Goal: Find specific page/section: Find specific page/section

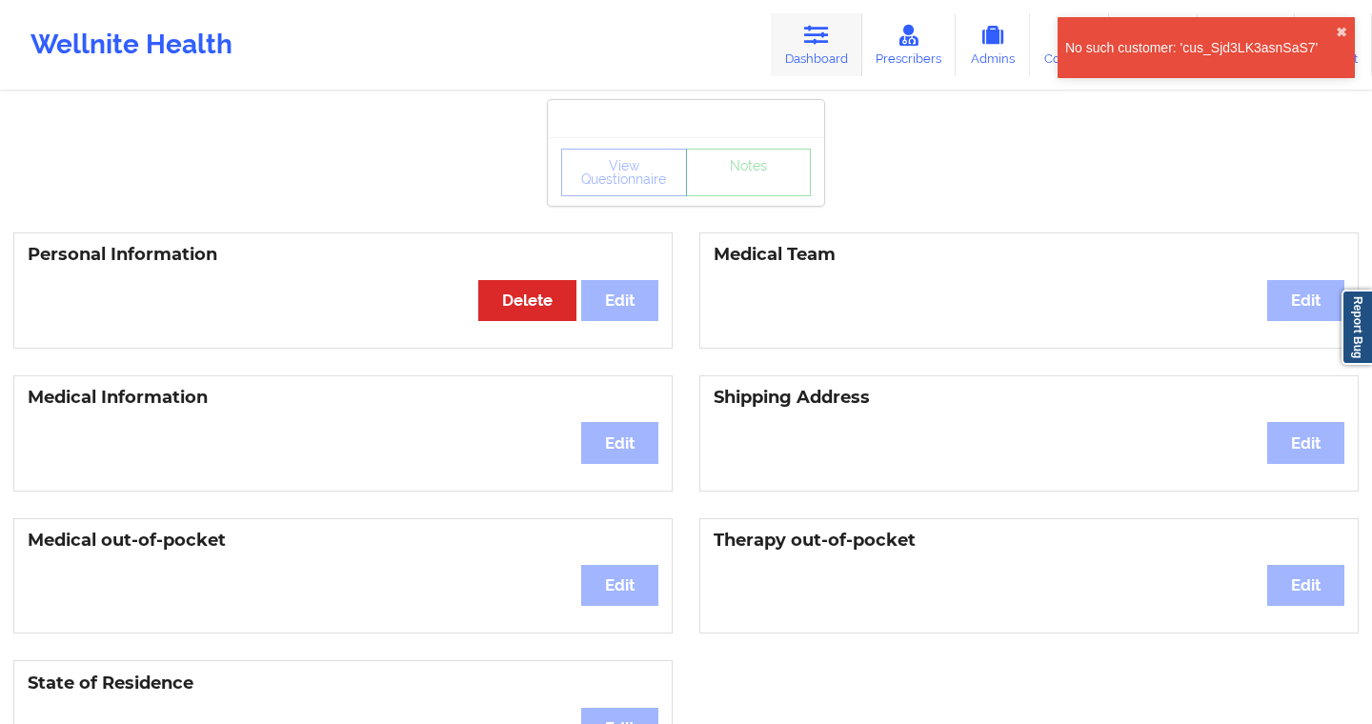
click at [821, 62] on link "Dashboard" at bounding box center [816, 44] width 91 height 63
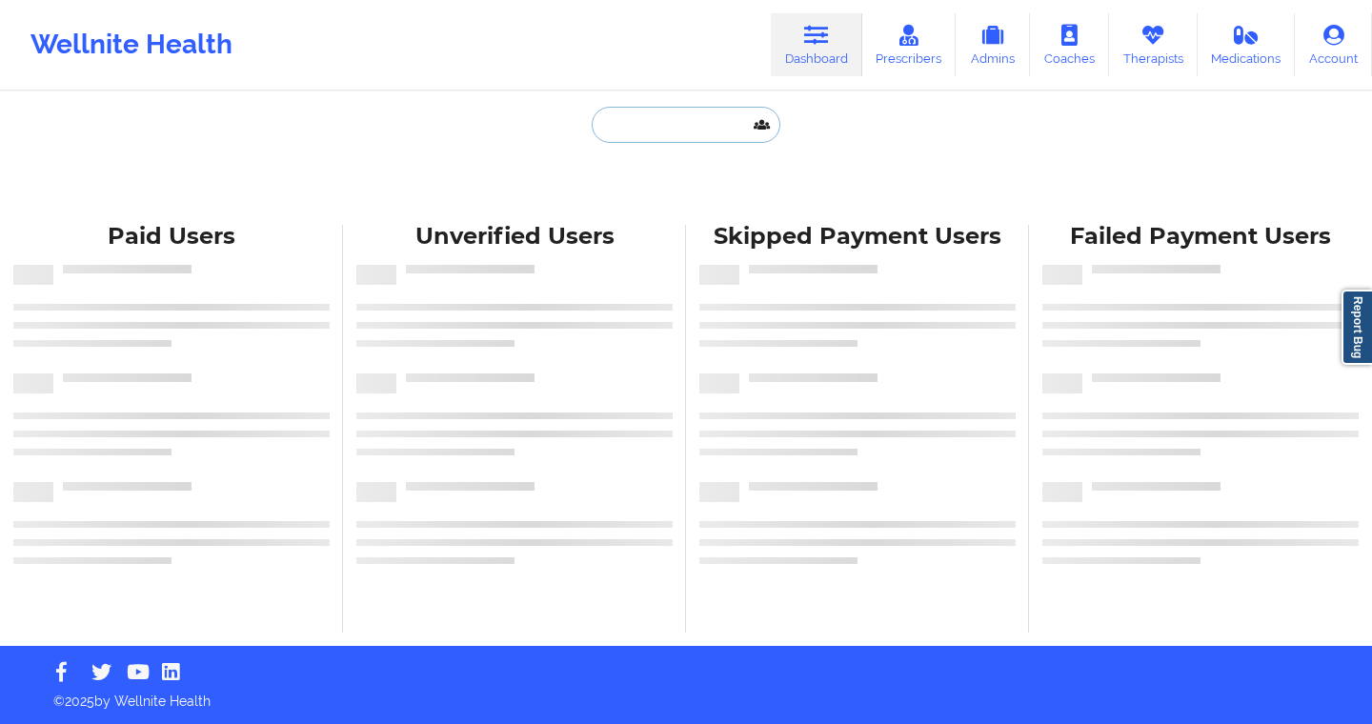
click at [705, 121] on input "text" at bounding box center [686, 125] width 189 height 36
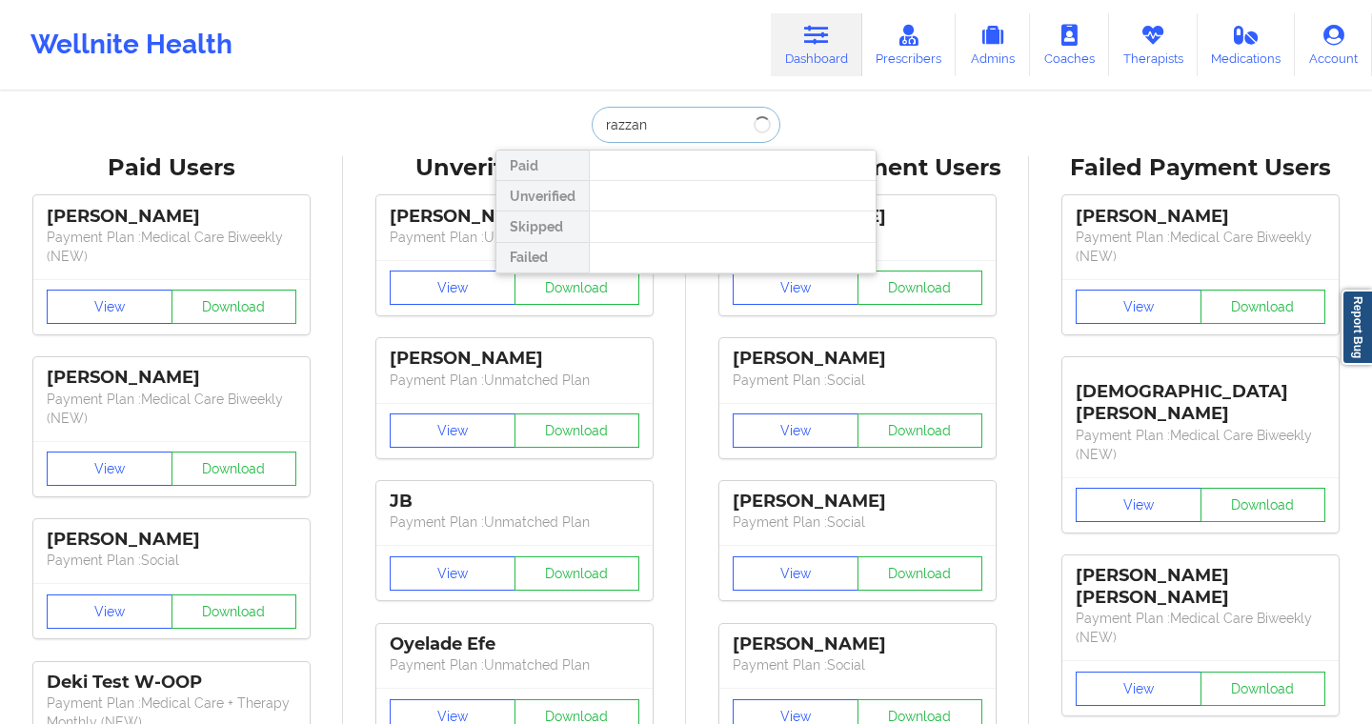
type input "[PERSON_NAME]"
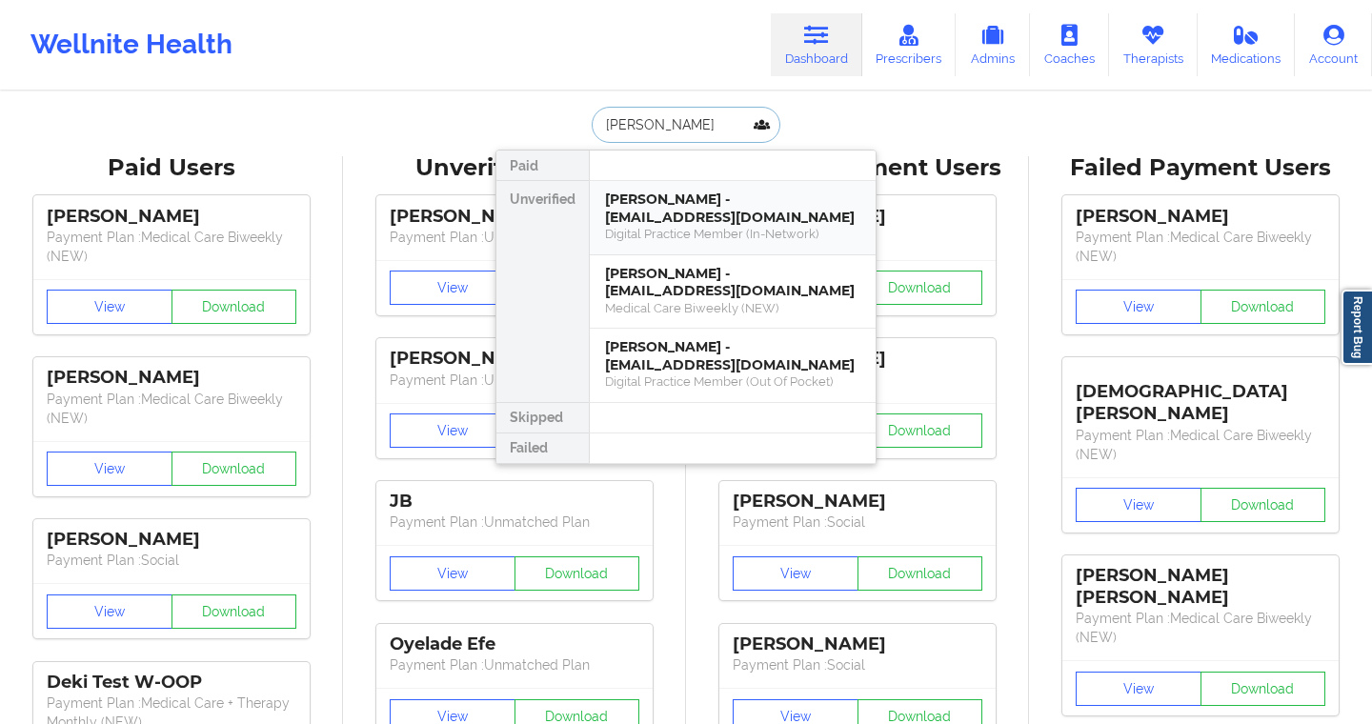
click at [719, 228] on div "Digital Practice Member (In-Network)" at bounding box center [732, 234] width 255 height 16
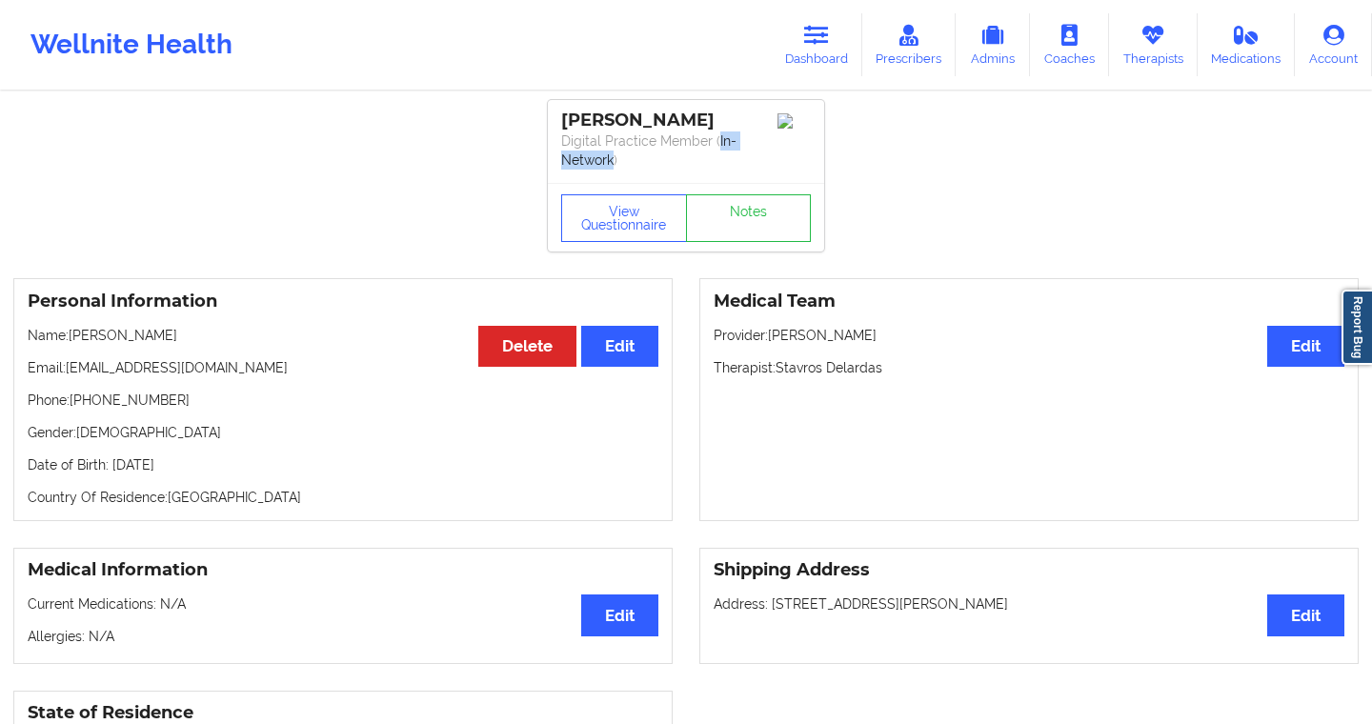
drag, startPoint x: 714, startPoint y: 136, endPoint x: 614, endPoint y: 163, distance: 103.5
click at [614, 163] on p "Digital Practice Member (In-Network)" at bounding box center [686, 150] width 250 height 38
drag, startPoint x: 564, startPoint y: 119, endPoint x: 730, endPoint y: 122, distance: 165.8
click at [730, 122] on div "Stephen Razzano" at bounding box center [686, 121] width 250 height 22
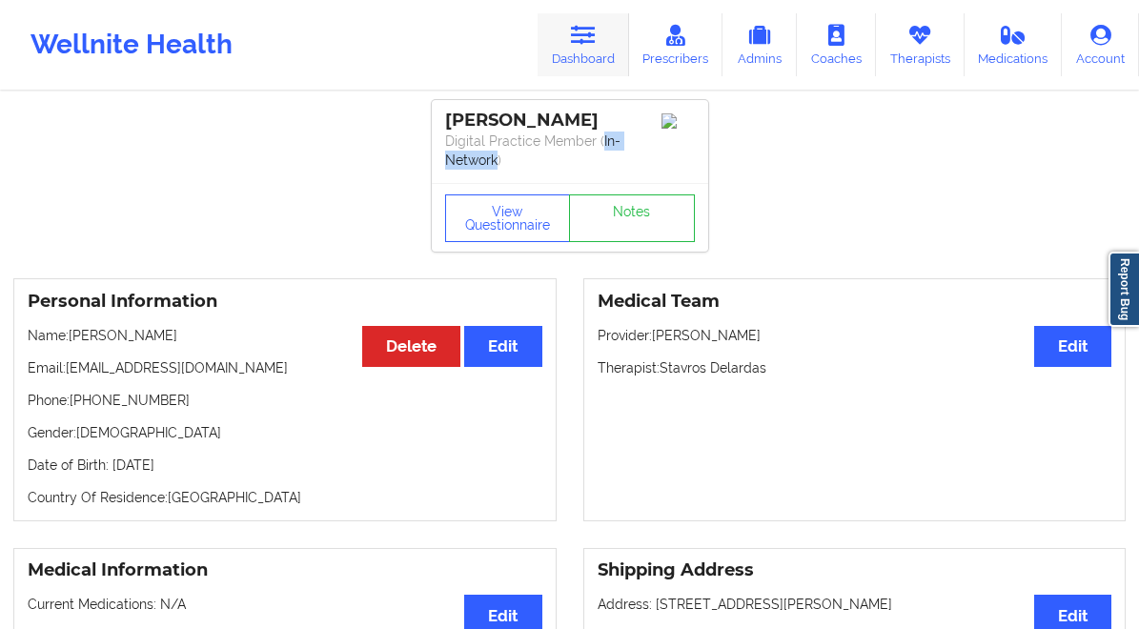
click at [590, 53] on link "Dashboard" at bounding box center [582, 44] width 91 height 63
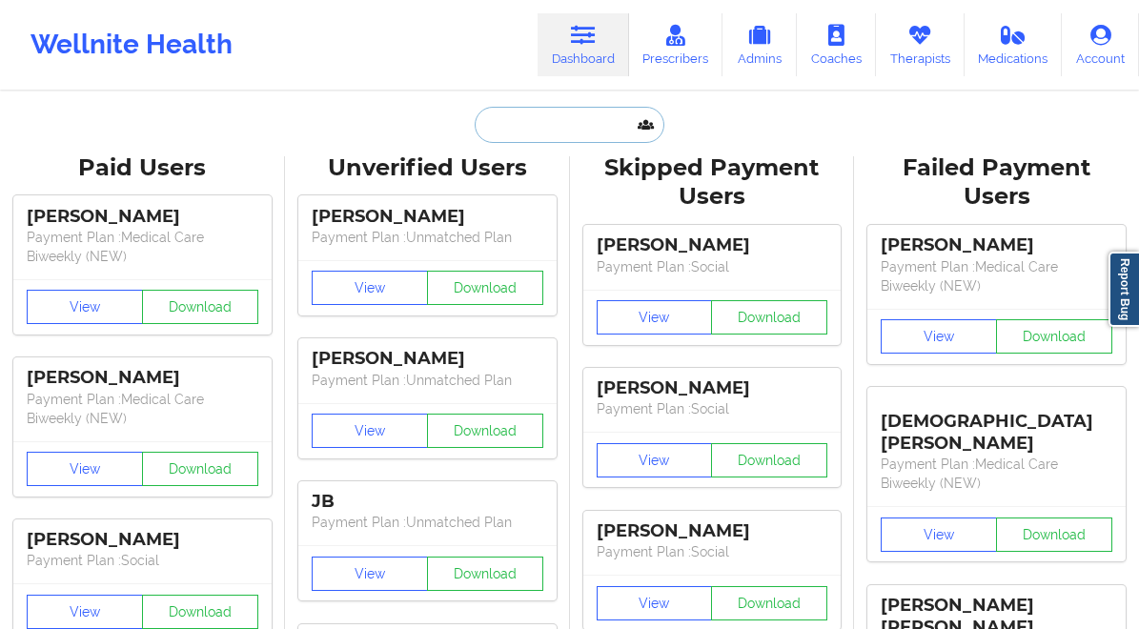
click at [554, 113] on input "text" at bounding box center [568, 125] width 189 height 36
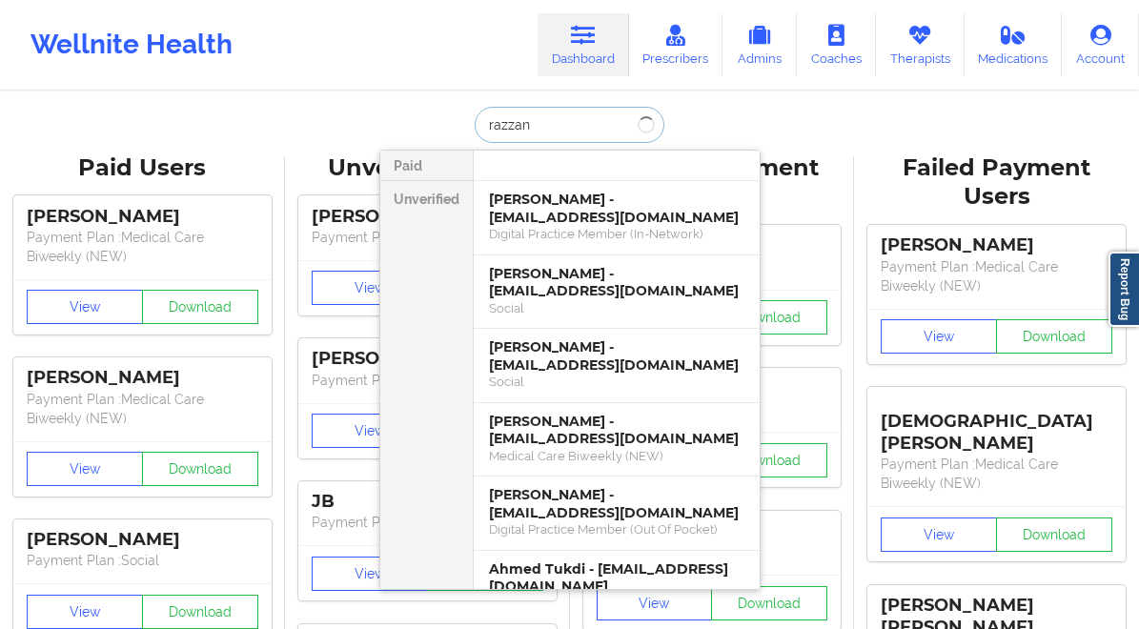
type input "razzano"
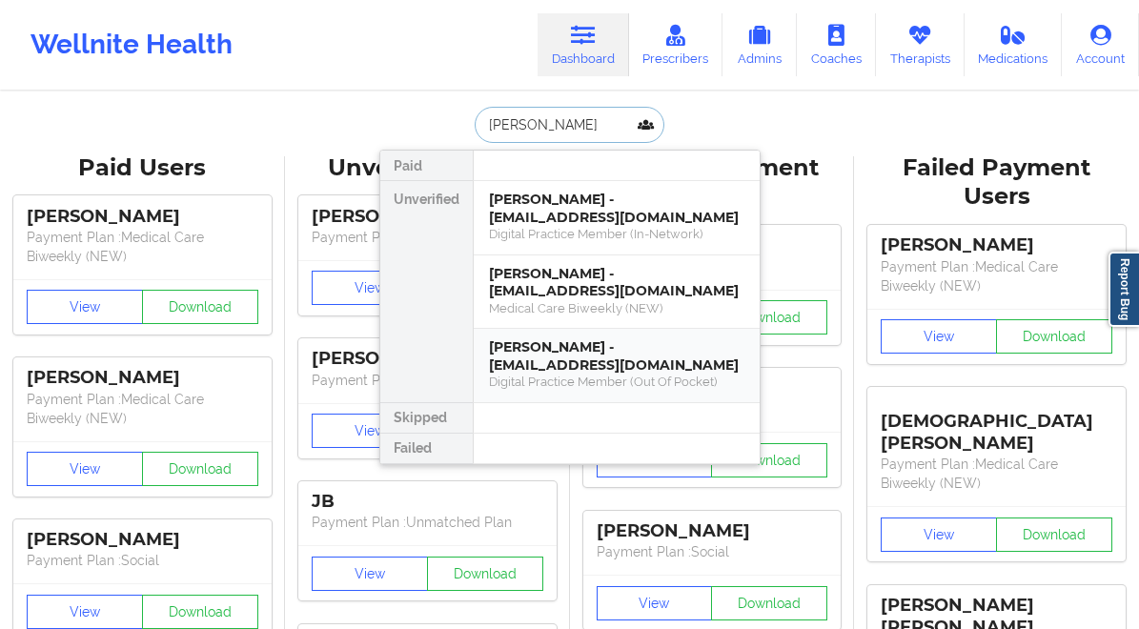
click at [555, 370] on div "Stephen Razzano - slrazzano29@gmail.com" at bounding box center [616, 355] width 255 height 35
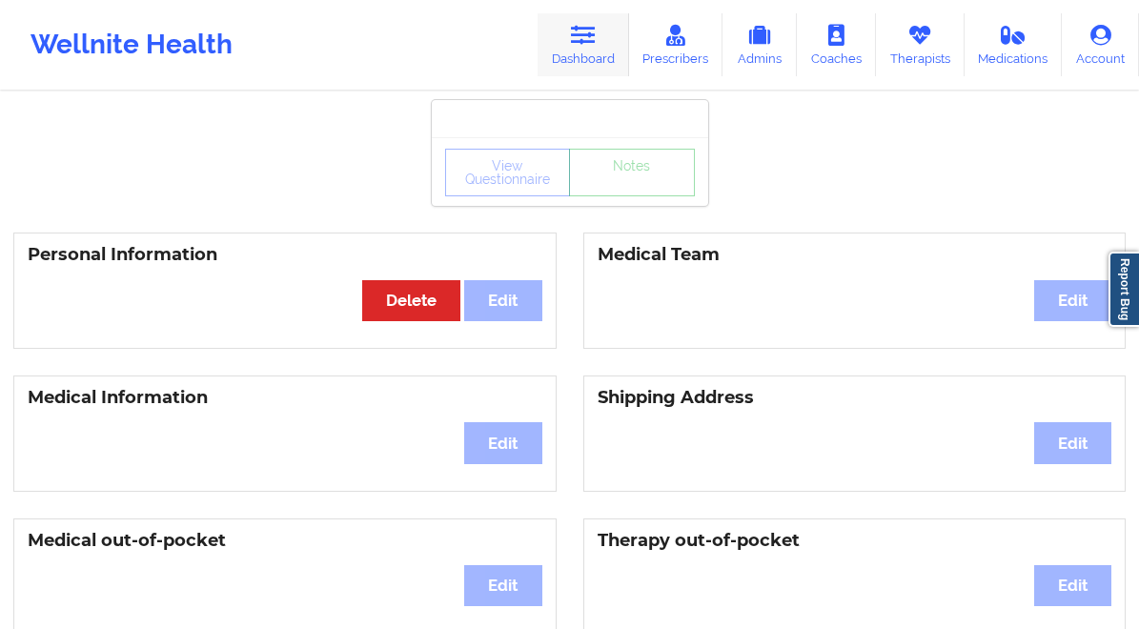
click at [582, 49] on link "Dashboard" at bounding box center [582, 44] width 91 height 63
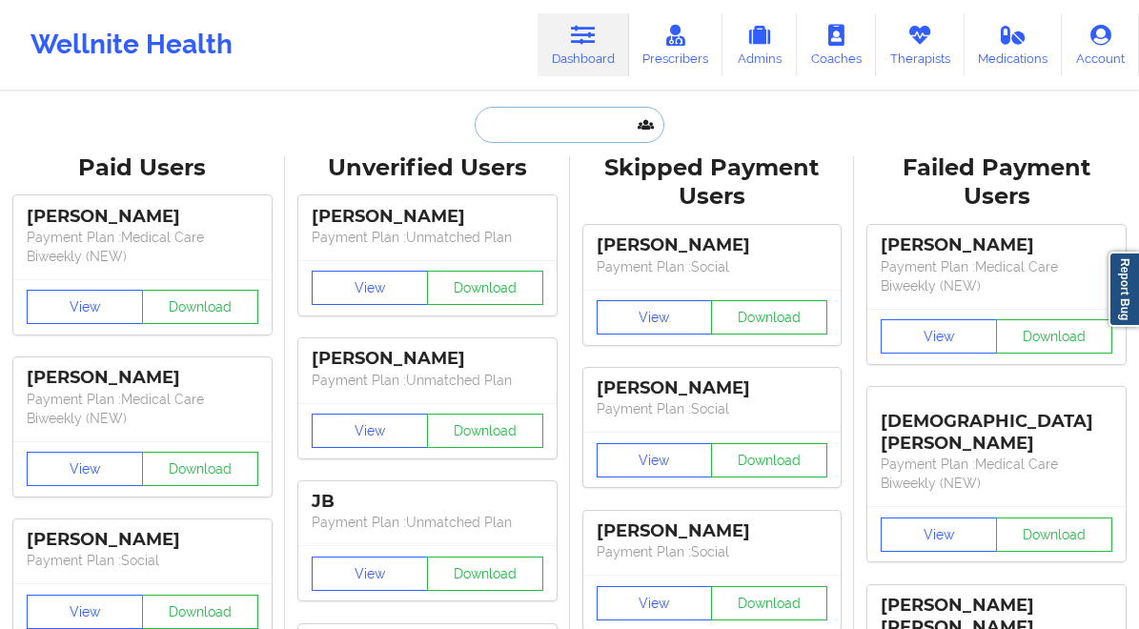
click at [504, 138] on input "text" at bounding box center [568, 125] width 189 height 36
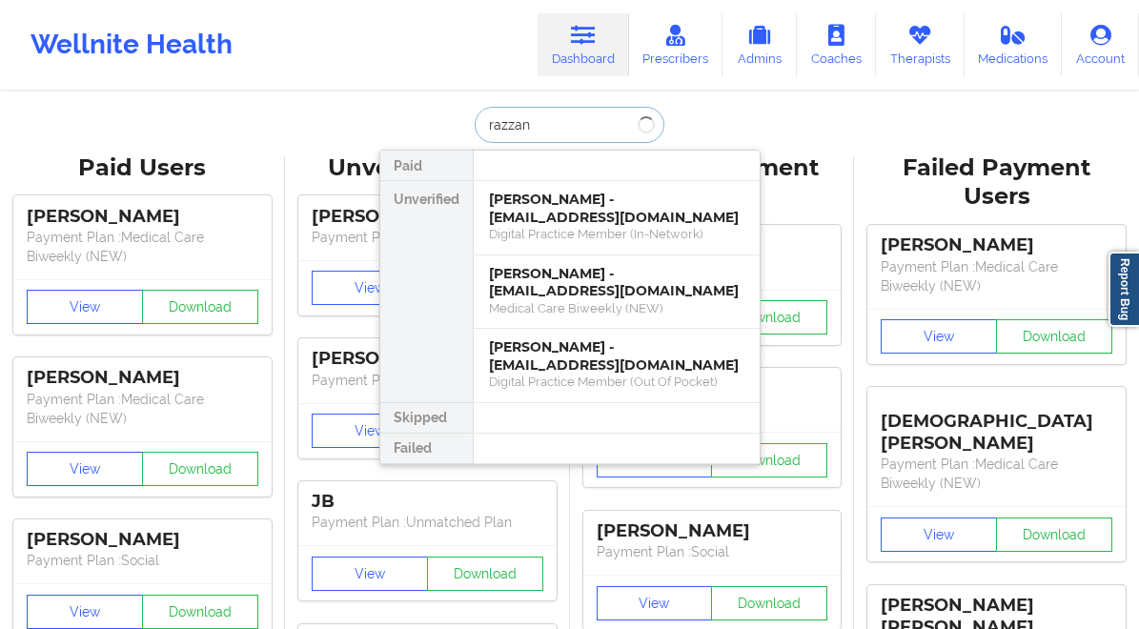
type input "razzano"
drag, startPoint x: 663, startPoint y: 362, endPoint x: 515, endPoint y: 366, distance: 147.7
click at [515, 366] on div "Stephen Razzano - slrazzano29@gmail.com" at bounding box center [616, 355] width 255 height 35
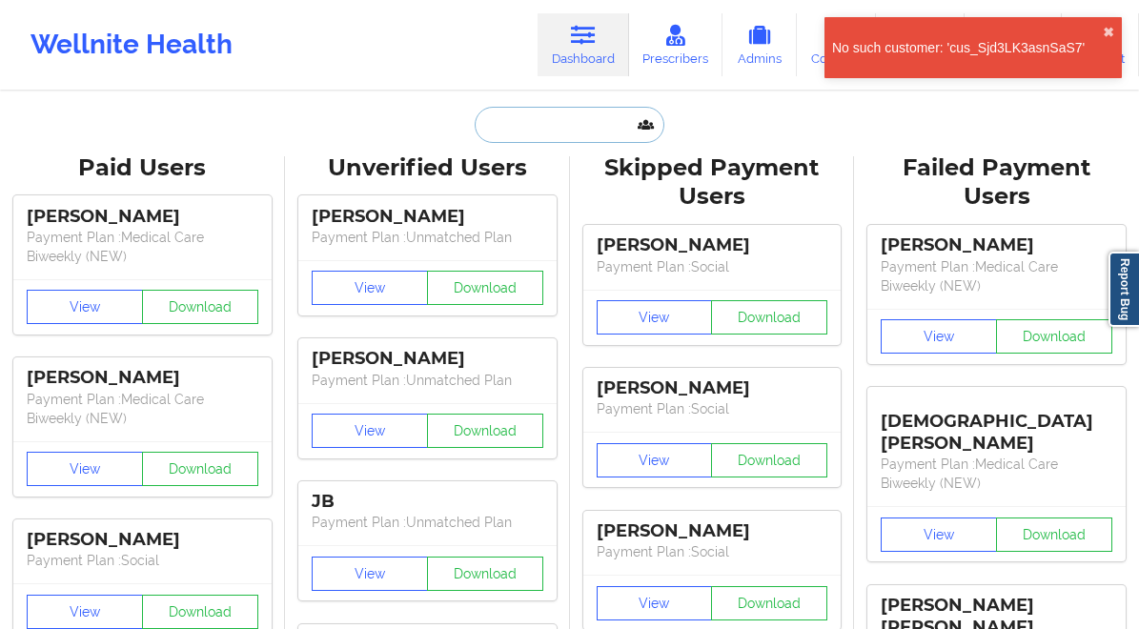
click at [526, 120] on input "text" at bounding box center [568, 125] width 189 height 36
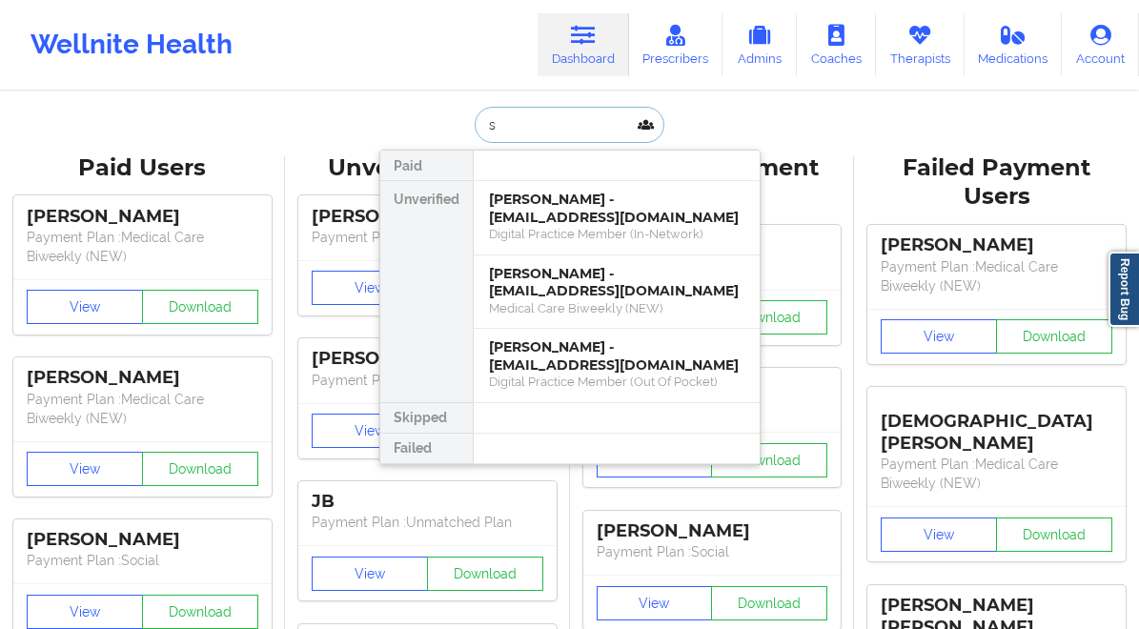
type input "st"
click at [550, 353] on div "Stephen Razzano - slrazzano29@gmail.com" at bounding box center [616, 355] width 255 height 35
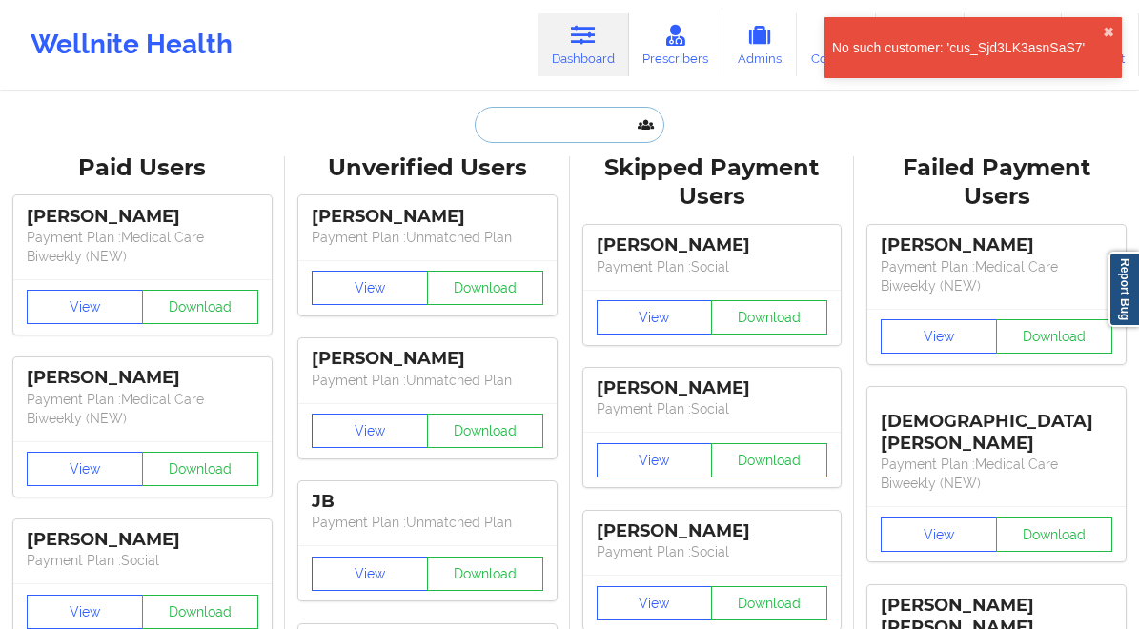
click at [524, 117] on input "text" at bounding box center [568, 125] width 189 height 36
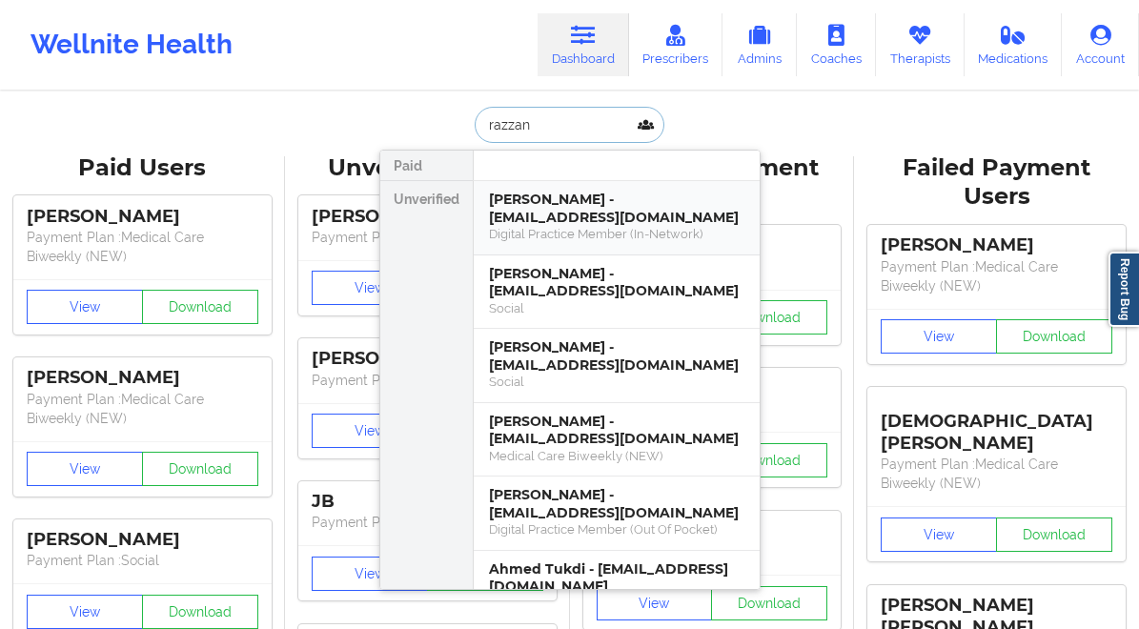
type input "razzano"
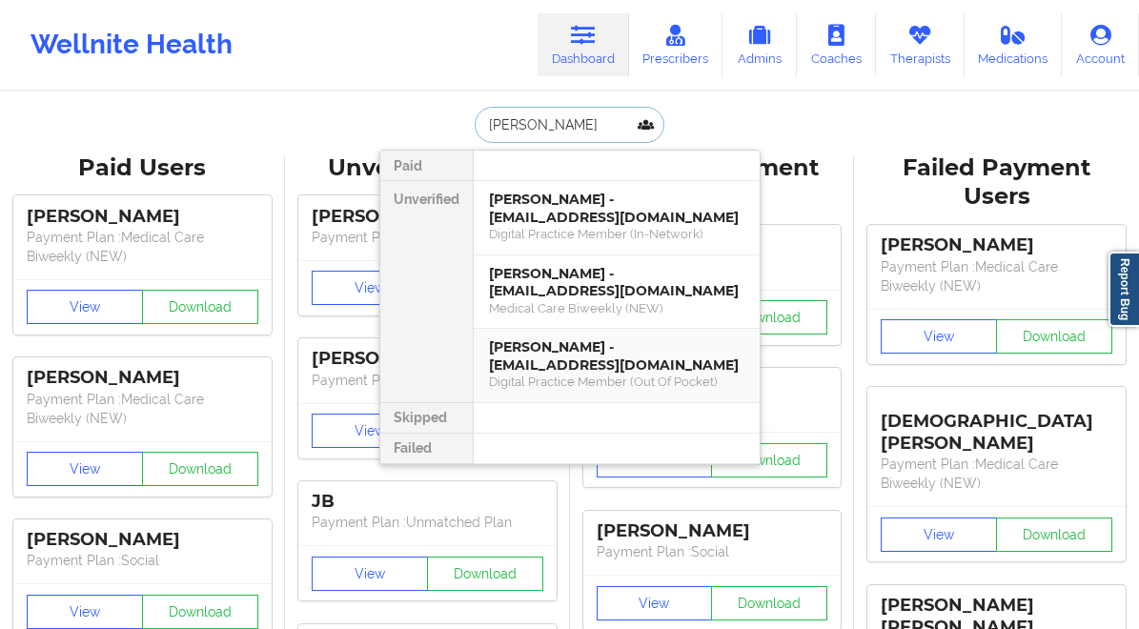
click at [603, 366] on div "Stephen Razzano - slrazzano29@gmail.com" at bounding box center [616, 355] width 255 height 35
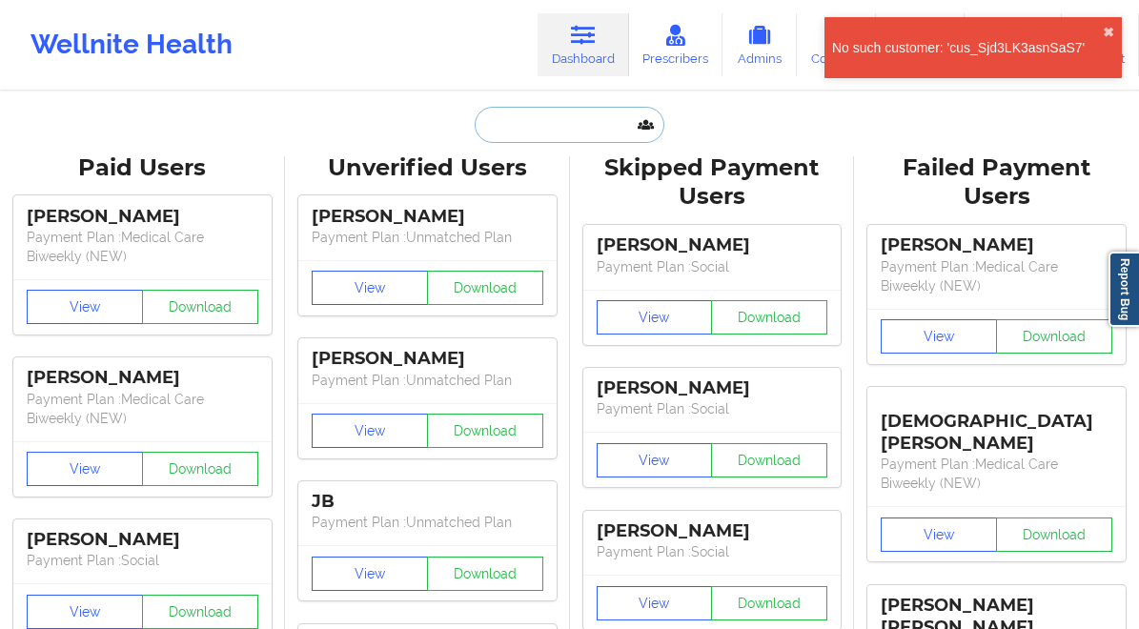
click at [516, 115] on input "text" at bounding box center [568, 125] width 189 height 36
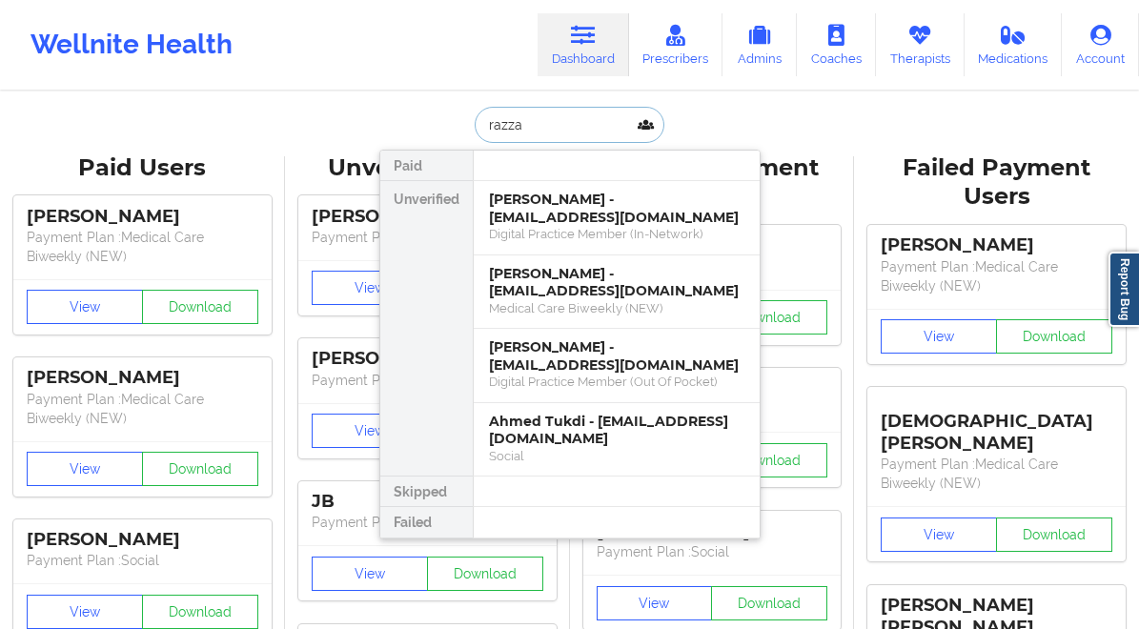
type input "razza"
click at [555, 212] on div "Stephen Razzano - roastingqc@joecoffeecompany.com" at bounding box center [616, 208] width 255 height 35
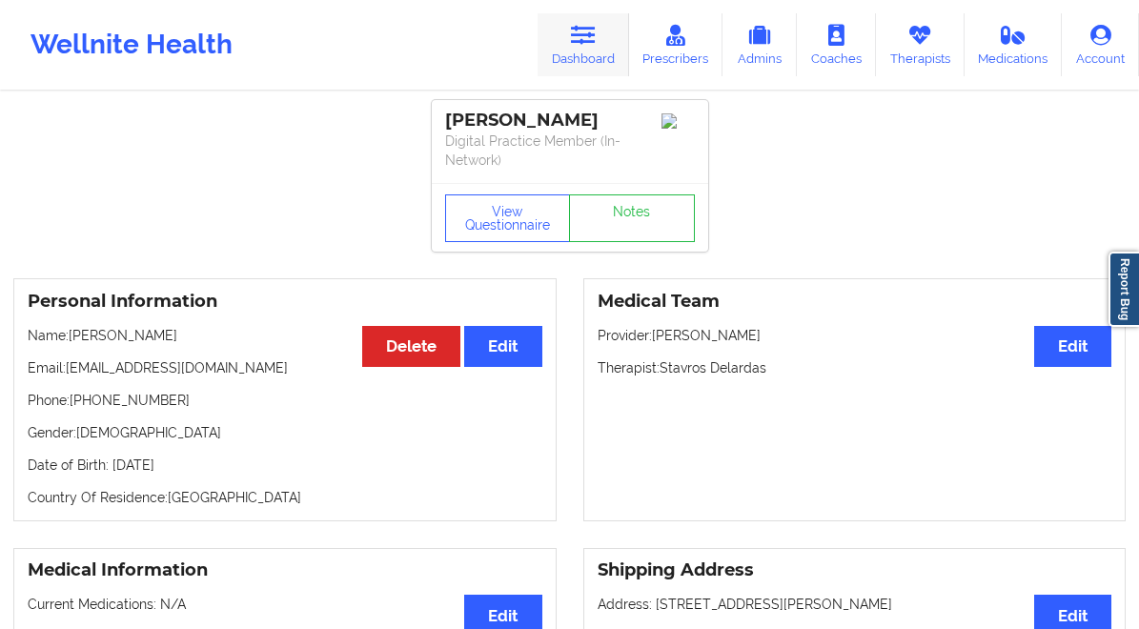
click at [624, 50] on link "Dashboard" at bounding box center [582, 44] width 91 height 63
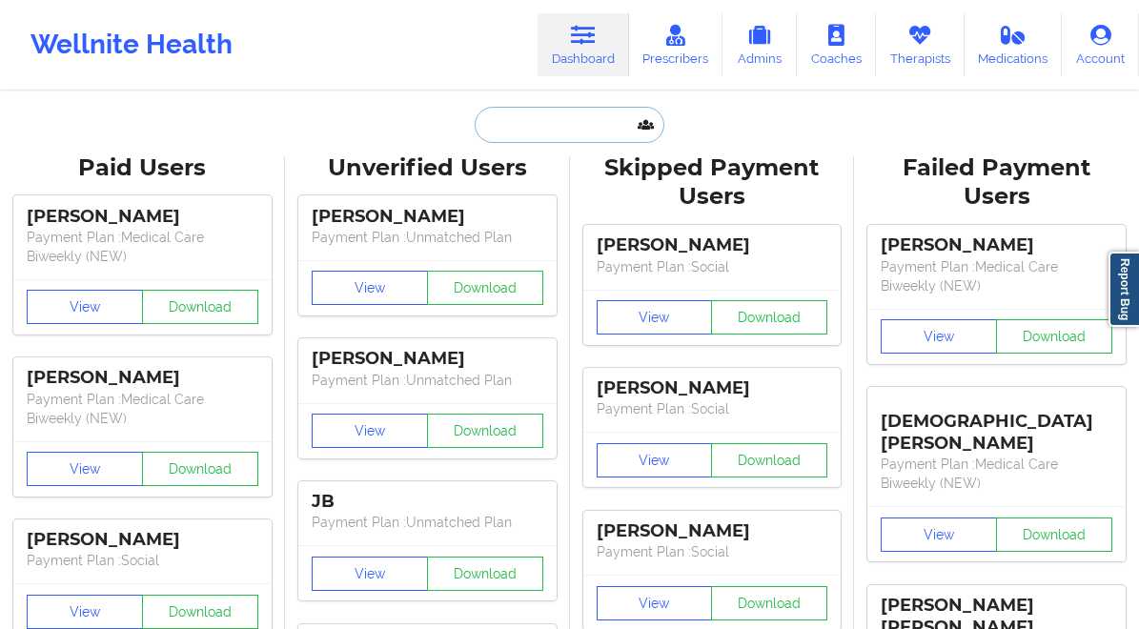
click at [503, 141] on input "text" at bounding box center [568, 125] width 189 height 36
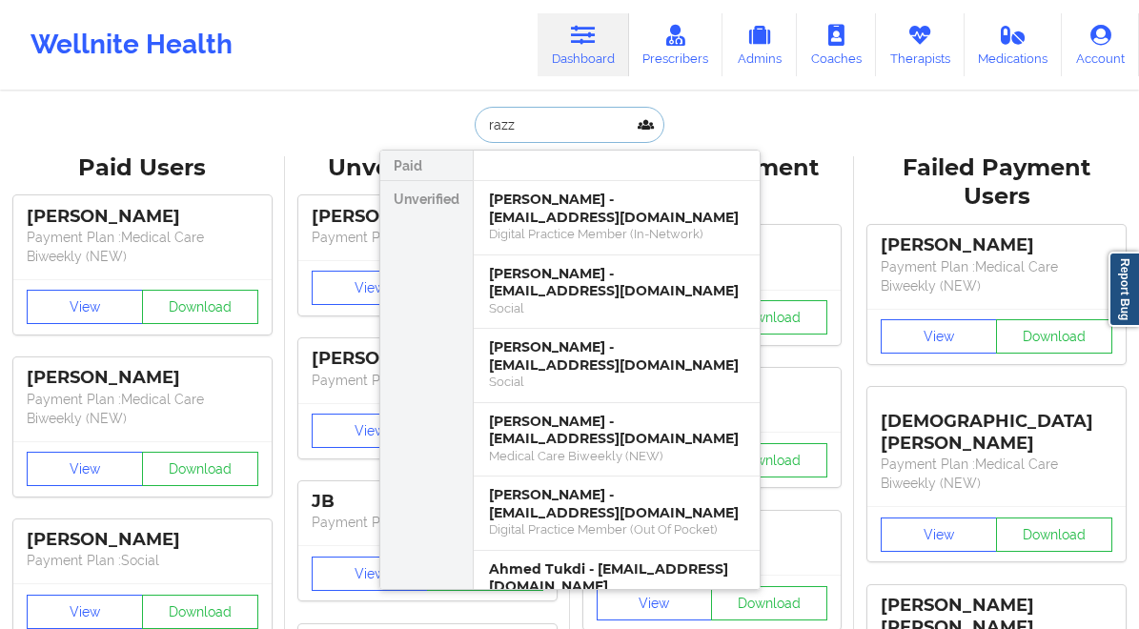
type input "razz"
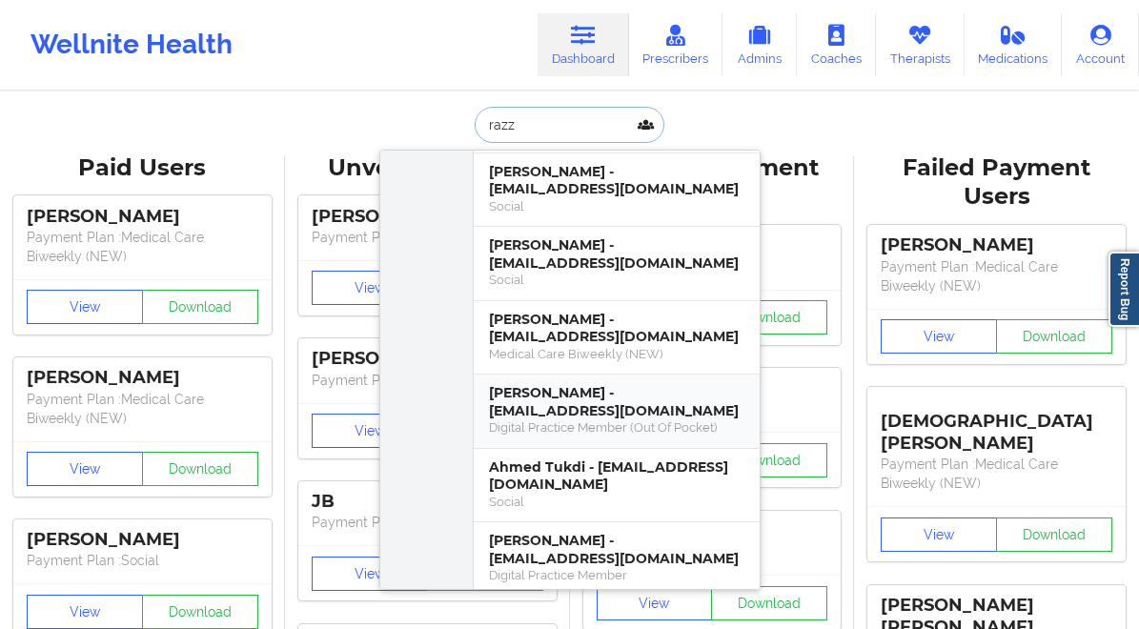
scroll to position [131, 0]
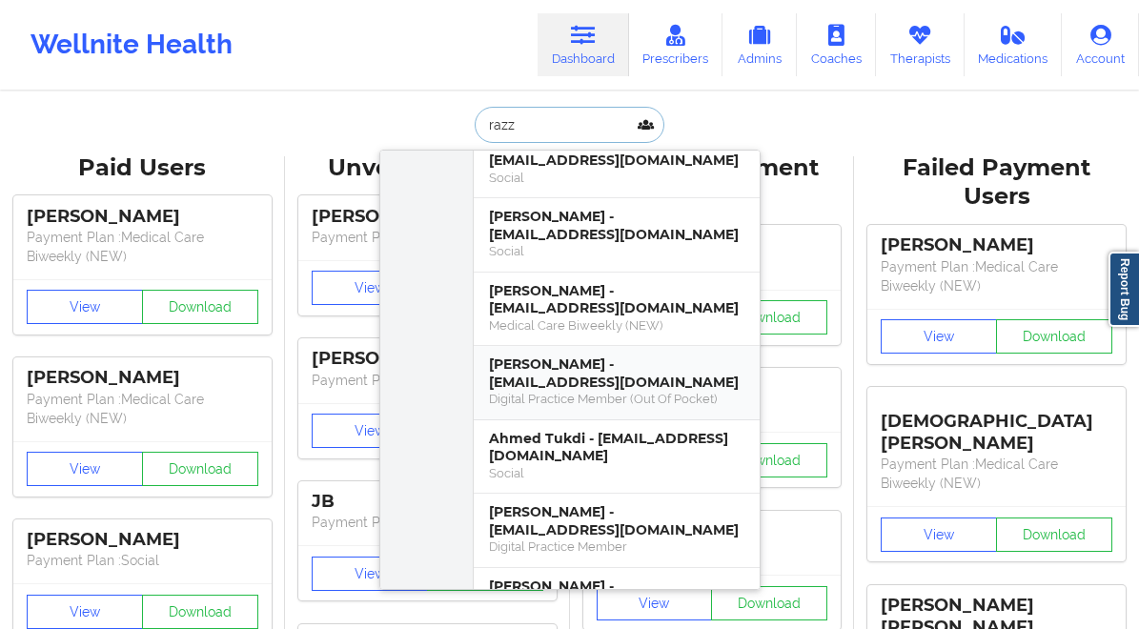
click at [576, 379] on div "Stephen Razzano - slrazzano29@gmail.com" at bounding box center [616, 372] width 255 height 35
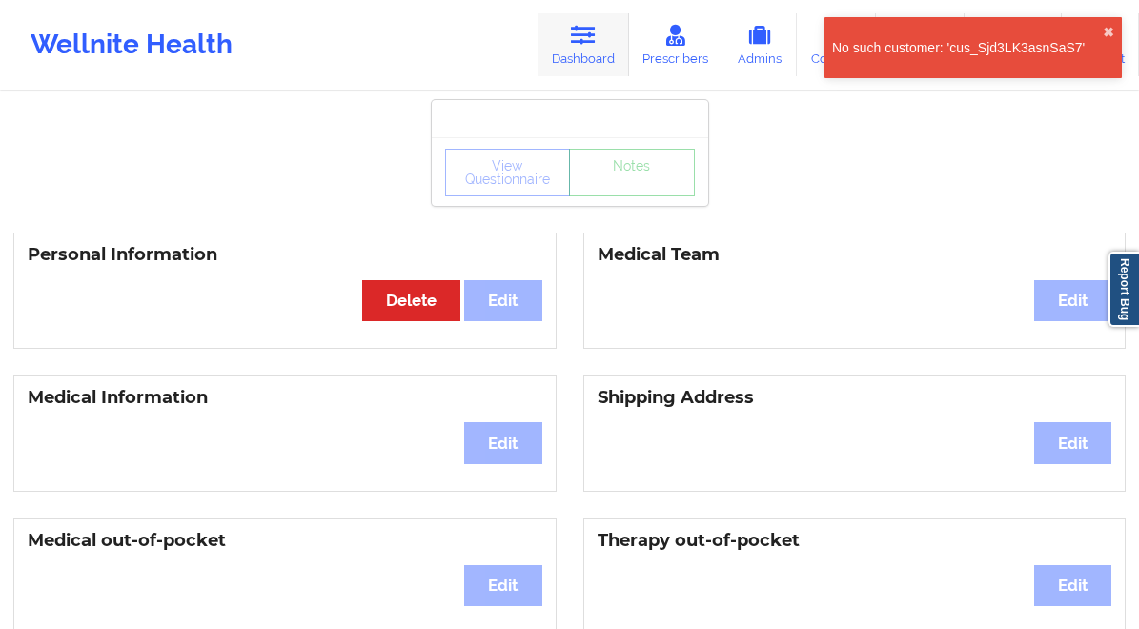
click at [576, 28] on icon at bounding box center [583, 35] width 25 height 21
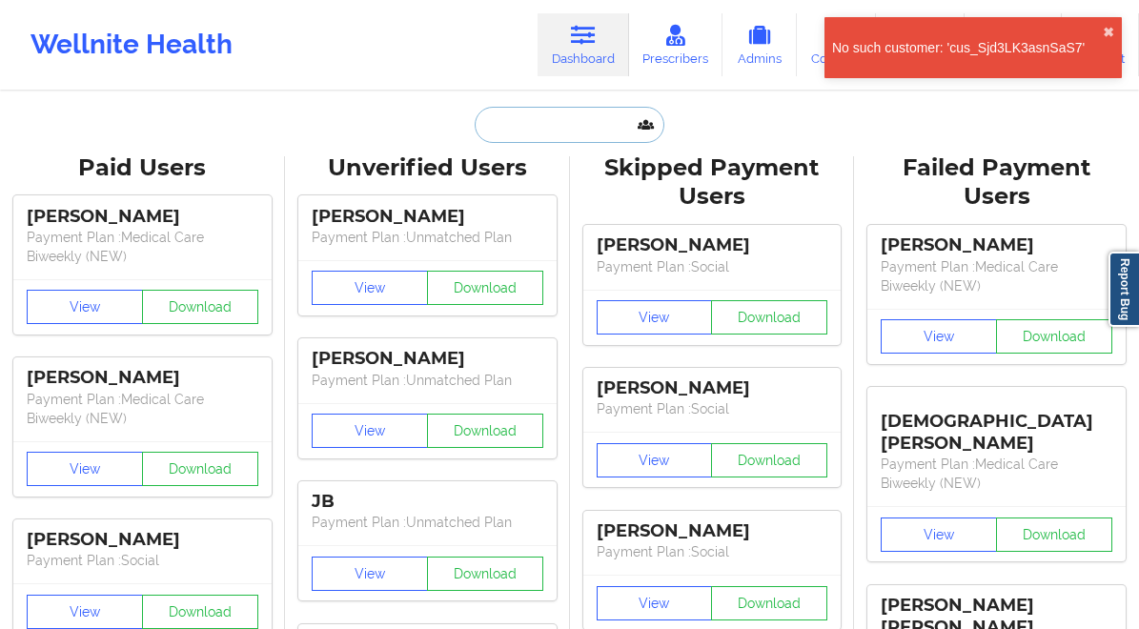
click at [561, 107] on input "text" at bounding box center [568, 125] width 189 height 36
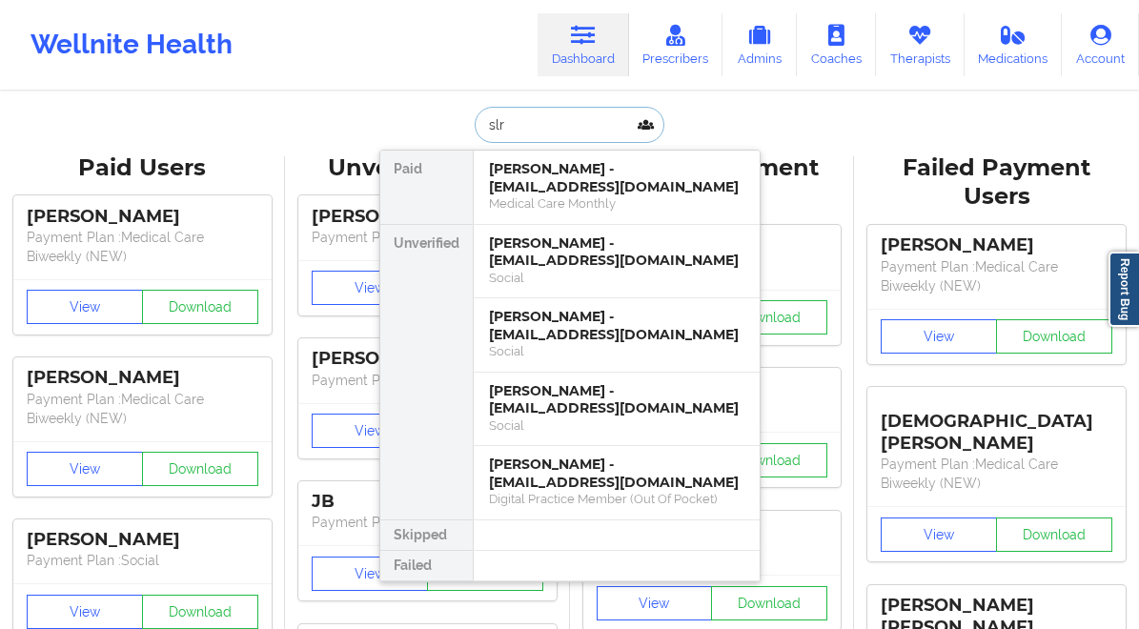
type input "slr"
click at [575, 458] on div "Stephen Razzano - slrazzano29@gmail.com" at bounding box center [616, 472] width 255 height 35
